Goal: Find specific page/section: Find specific page/section

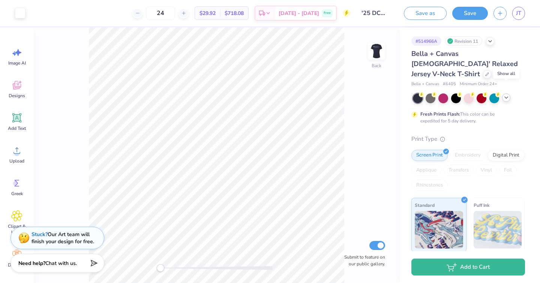
click at [509, 95] on icon at bounding box center [506, 98] width 6 height 6
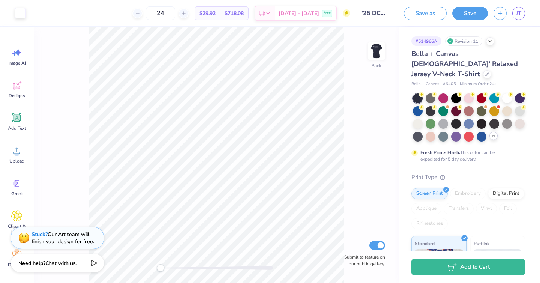
click at [492, 133] on icon at bounding box center [494, 136] width 6 height 6
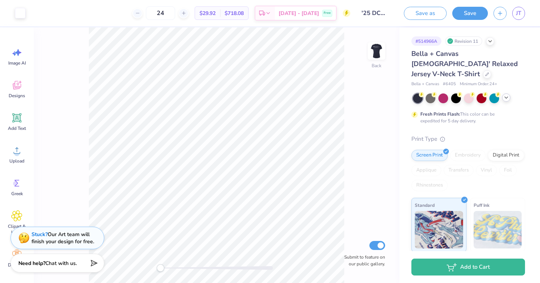
click at [459, 43] on div "Revision 11" at bounding box center [463, 40] width 37 height 9
click at [489, 42] on icon at bounding box center [490, 41] width 6 height 6
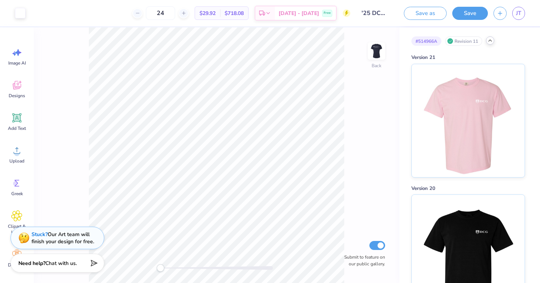
click at [494, 41] on div at bounding box center [490, 40] width 8 height 8
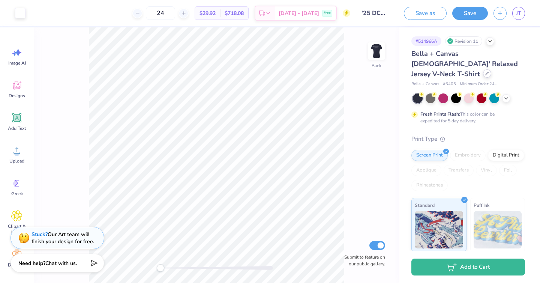
click at [485, 69] on div at bounding box center [487, 73] width 8 height 8
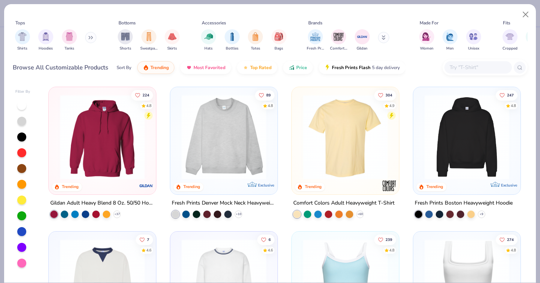
click at [462, 65] on input "text" at bounding box center [478, 67] width 58 height 9
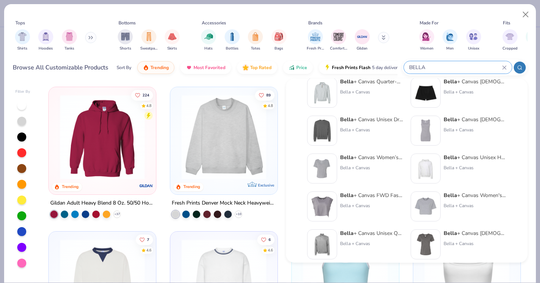
scroll to position [244, 0]
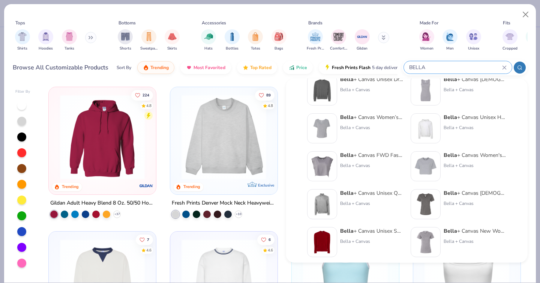
type input "BELLA"
click at [453, 194] on strong "Bella" at bounding box center [451, 193] width 14 height 7
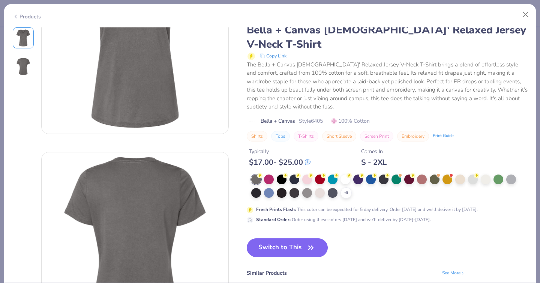
scroll to position [81, 0]
click at [448, 135] on div "Print Guide" at bounding box center [443, 134] width 21 height 6
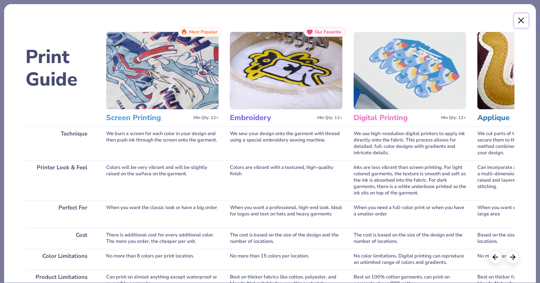
click at [517, 18] on button "Close" at bounding box center [521, 21] width 14 height 14
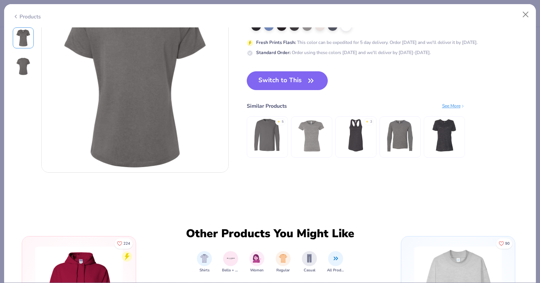
scroll to position [252, 0]
